Goal: Browse casually

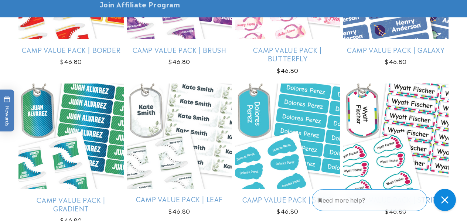
scroll to position [1600, 0]
